Goal: Complete application form

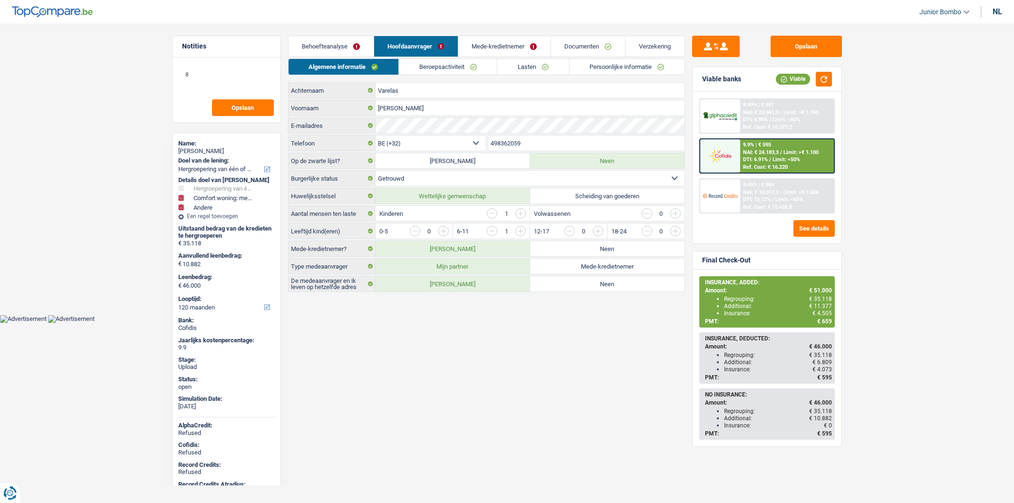
select select "refinancing"
select select "household"
select select "other"
select select "120"
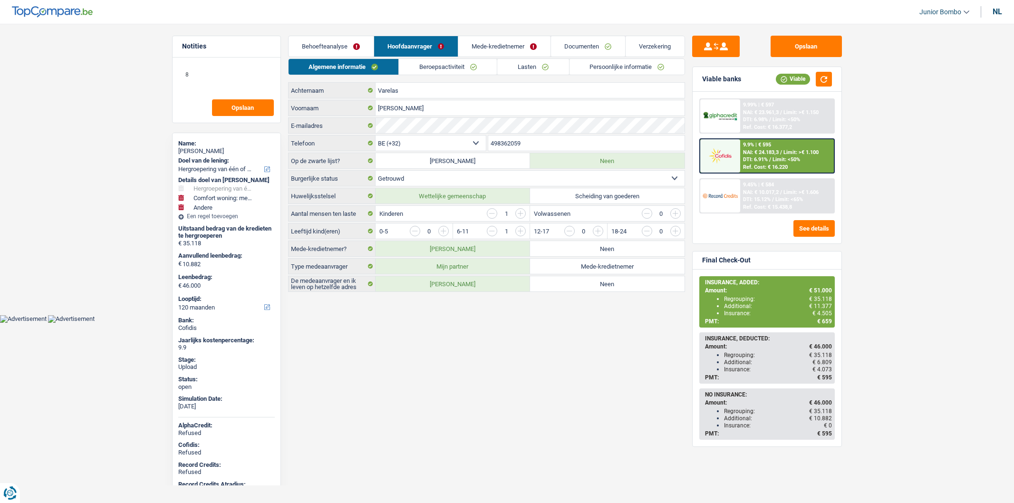
select select "32"
select select "married"
click at [609, 66] on link "Persoonlijke informatie" at bounding box center [626, 67] width 115 height 16
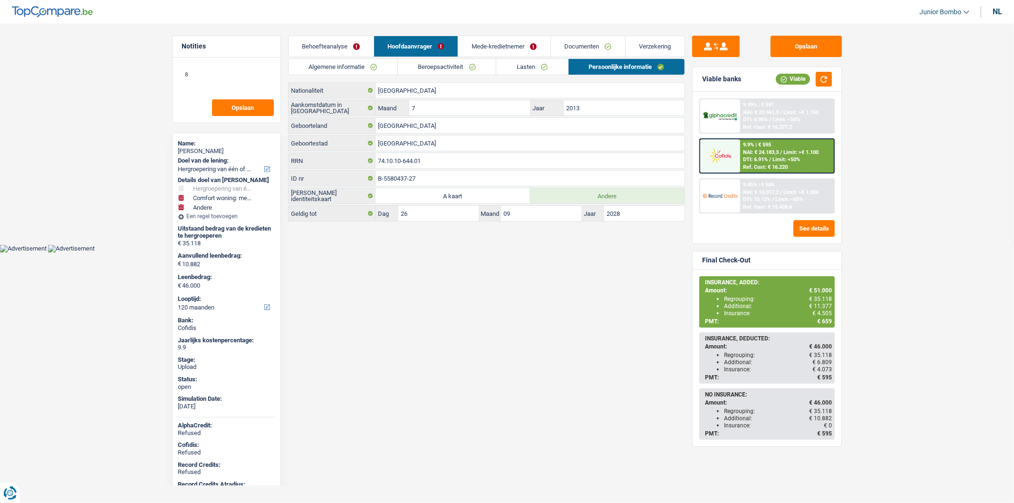
click at [751, 204] on div "Ref. Cost: € 15.438,8" at bounding box center [767, 207] width 49 height 6
